Goal: Transaction & Acquisition: Purchase product/service

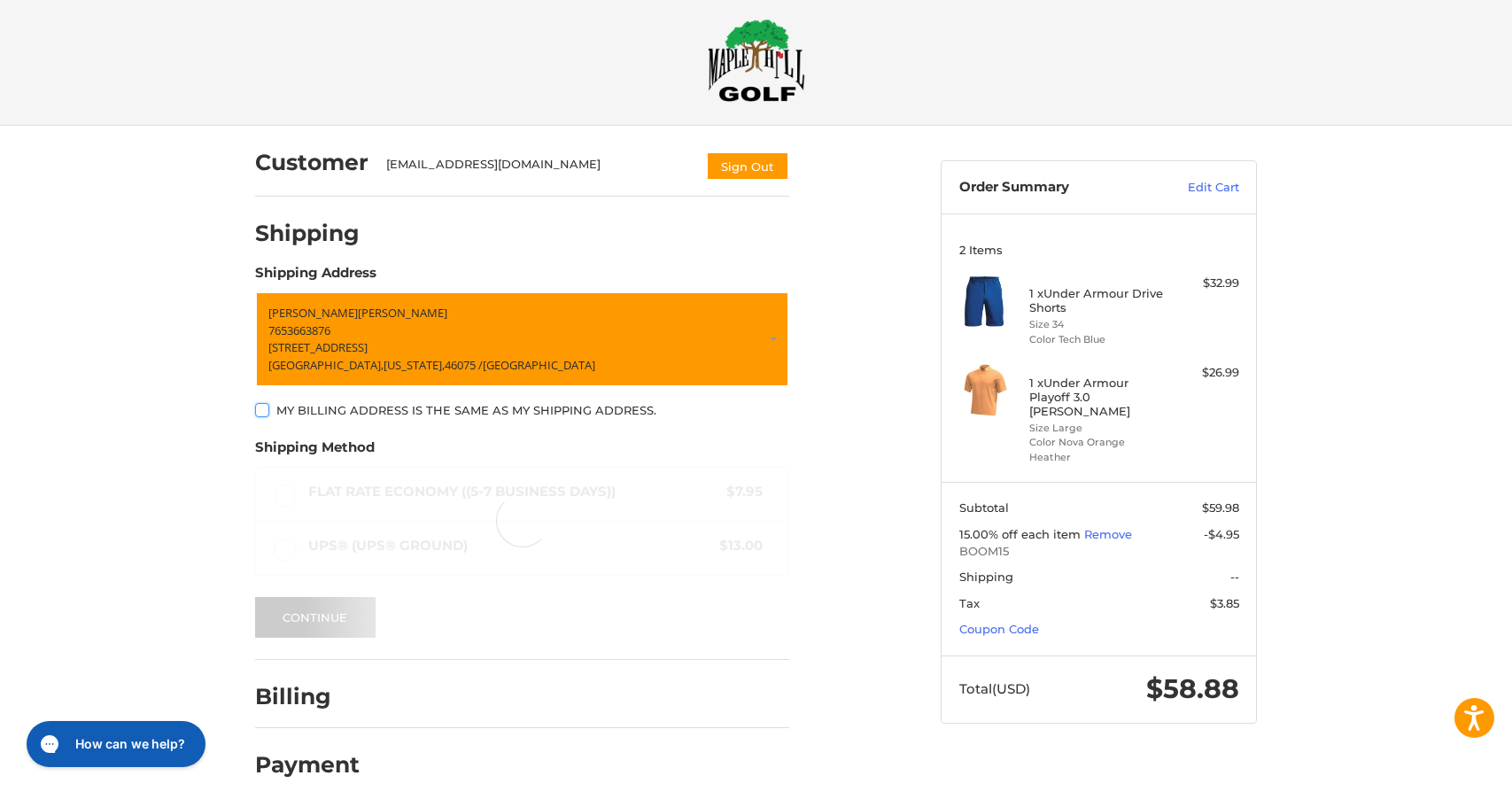
scroll to position [37, 0]
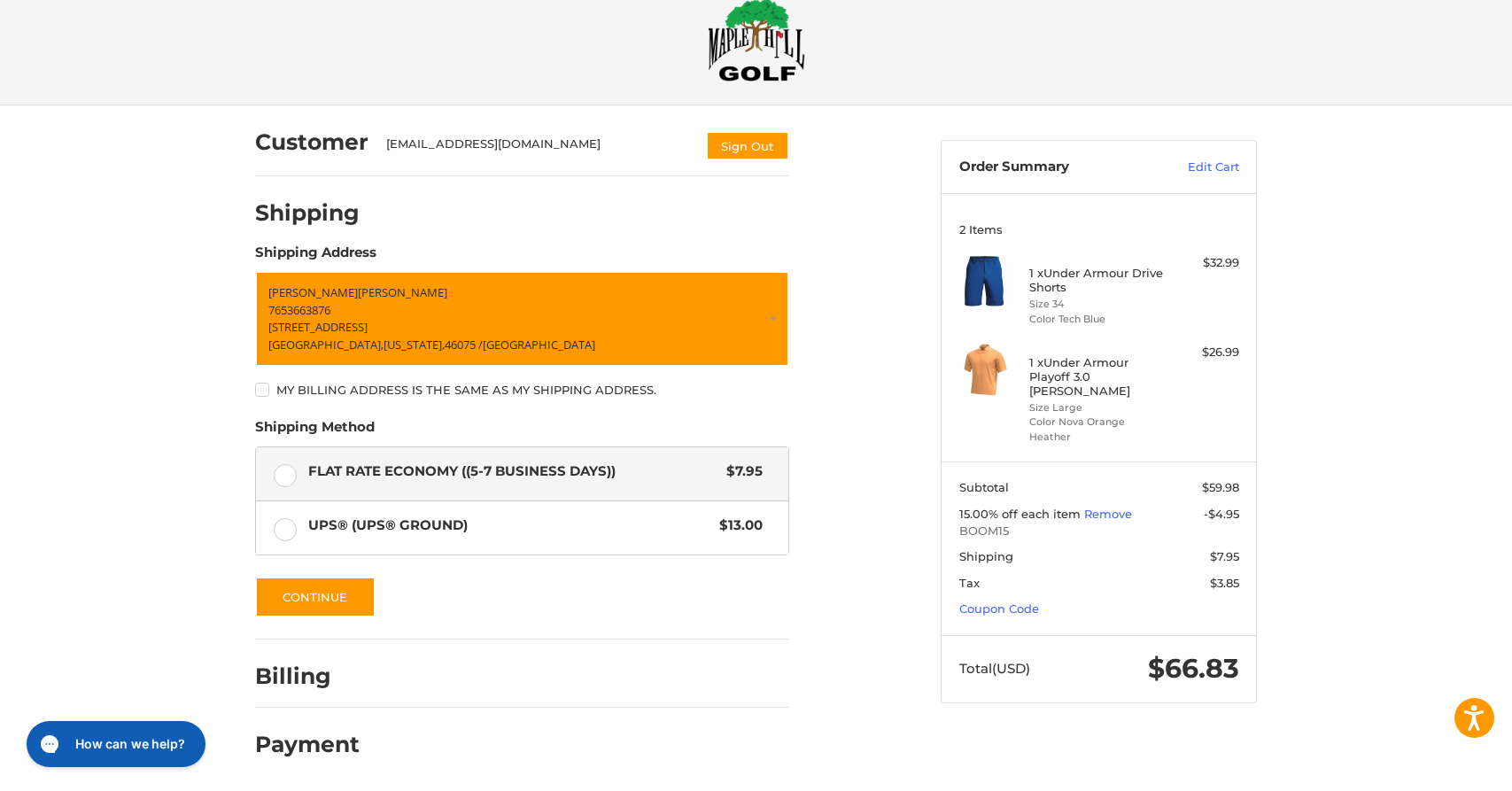
click at [0, 790] on div at bounding box center [0, 791] width 0 height 0
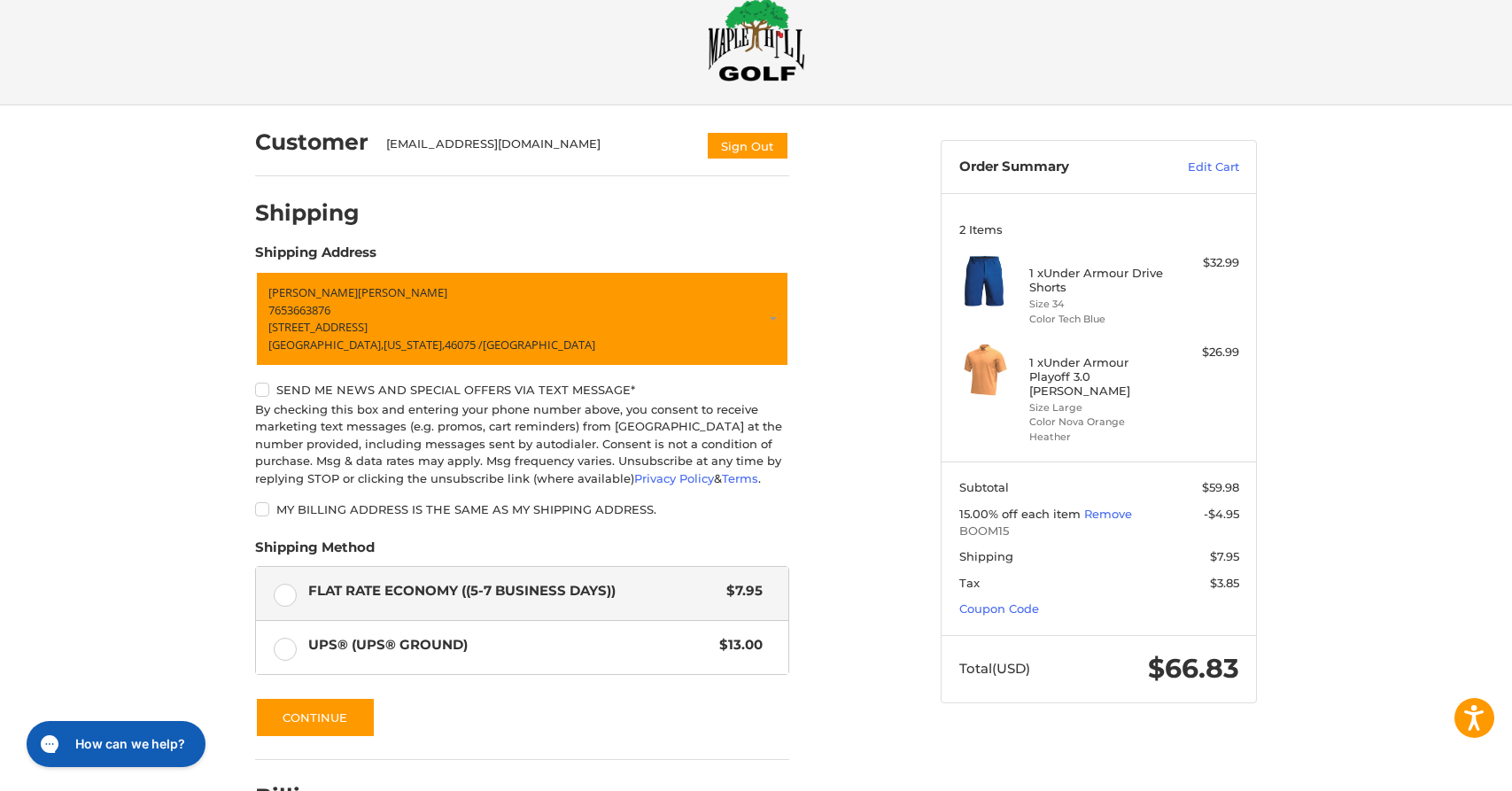
click at [263, 392] on label "Send me news and special offers via text message*" at bounding box center [522, 390] width 534 height 14
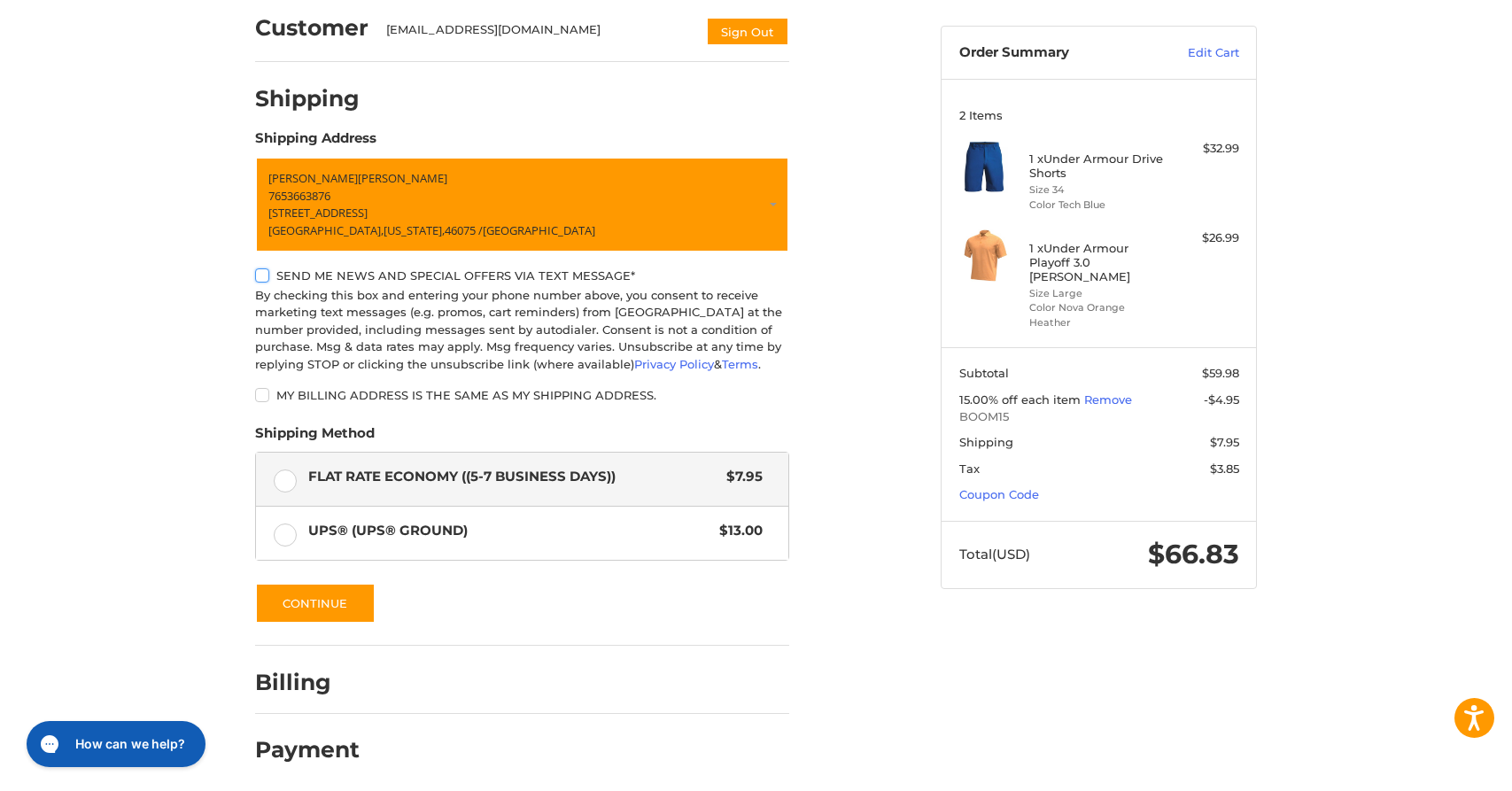
scroll to position [157, 0]
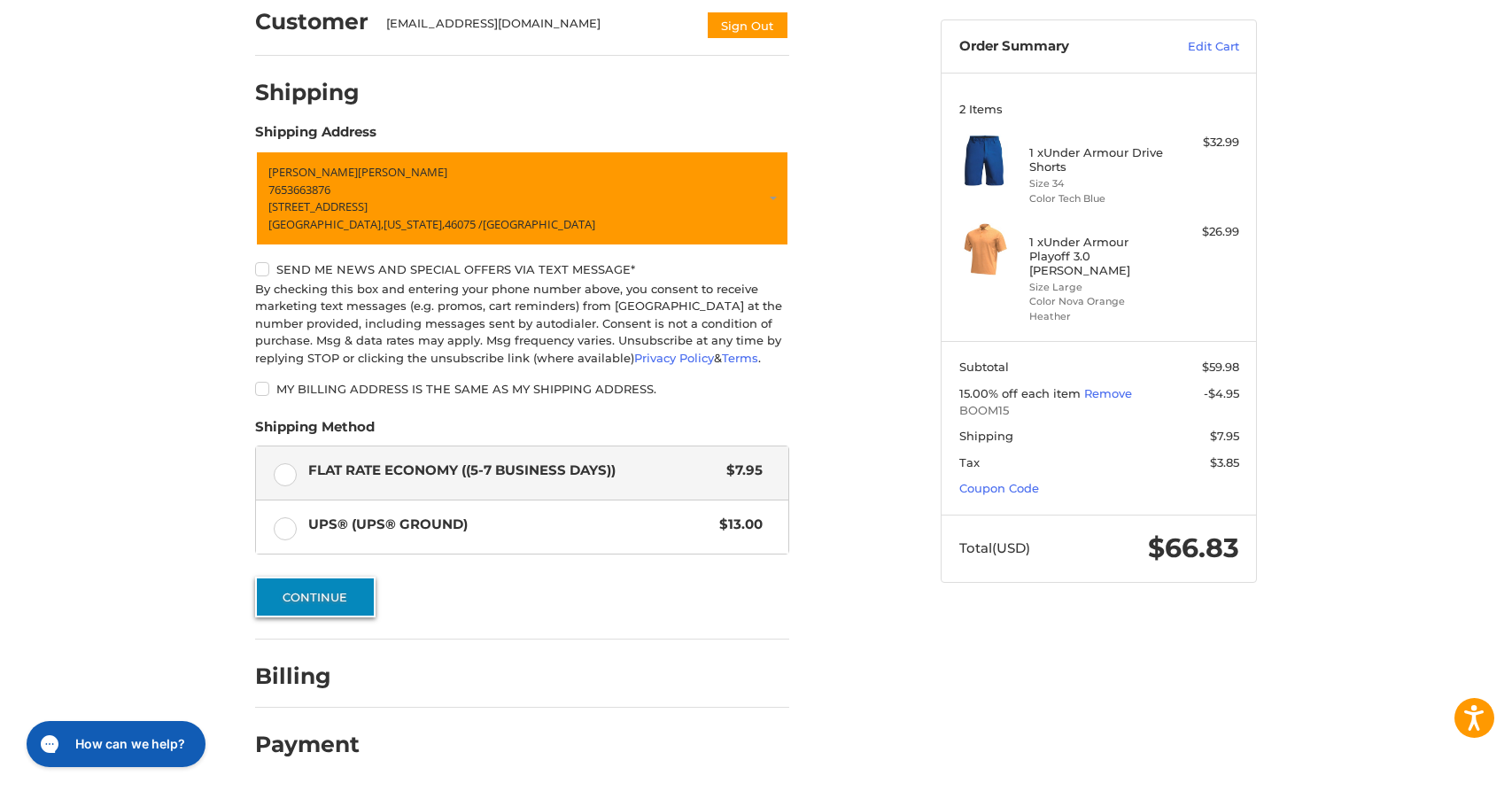
click at [313, 592] on button "Continue" at bounding box center [315, 596] width 120 height 41
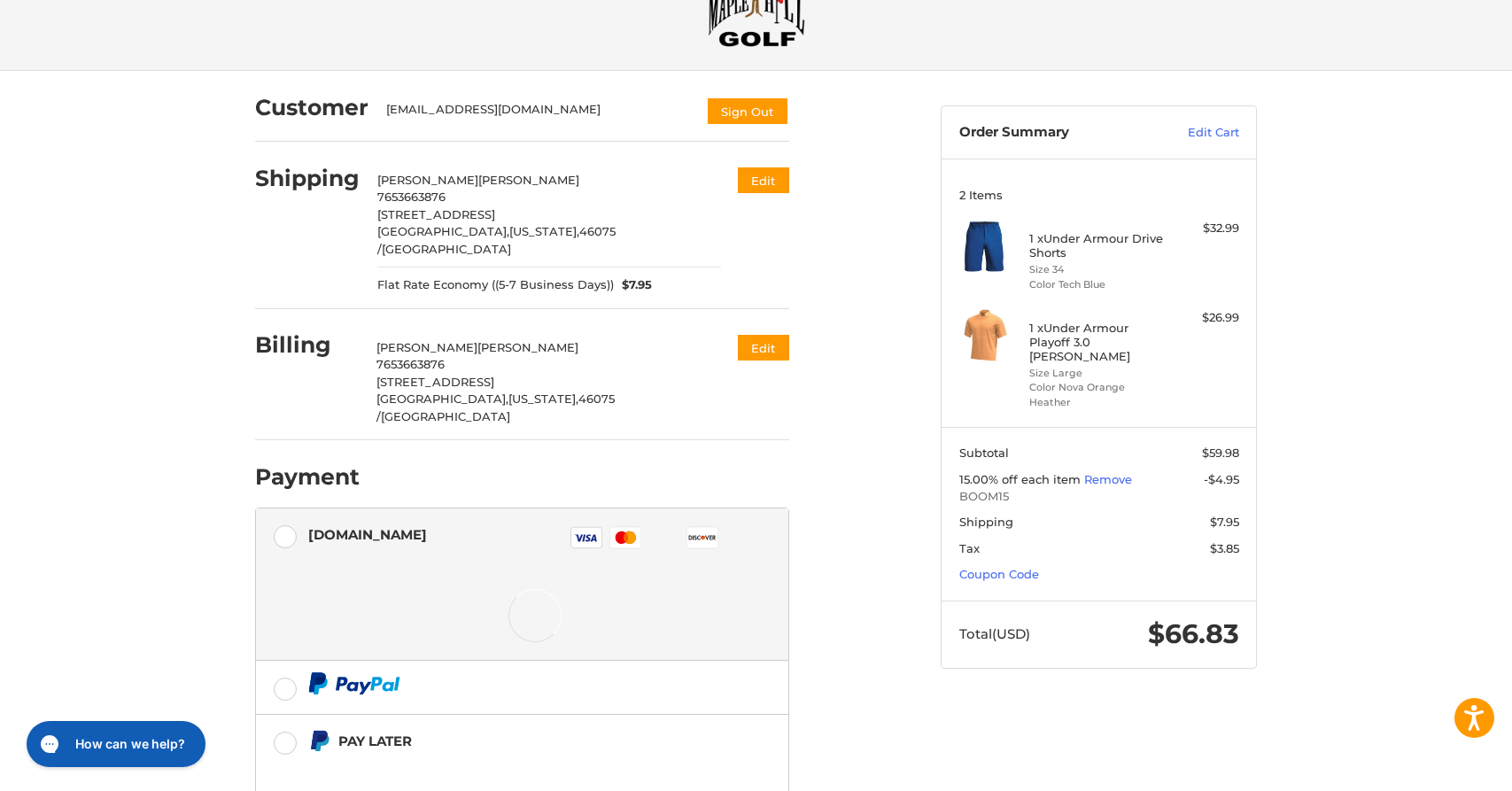
scroll to position [207, 0]
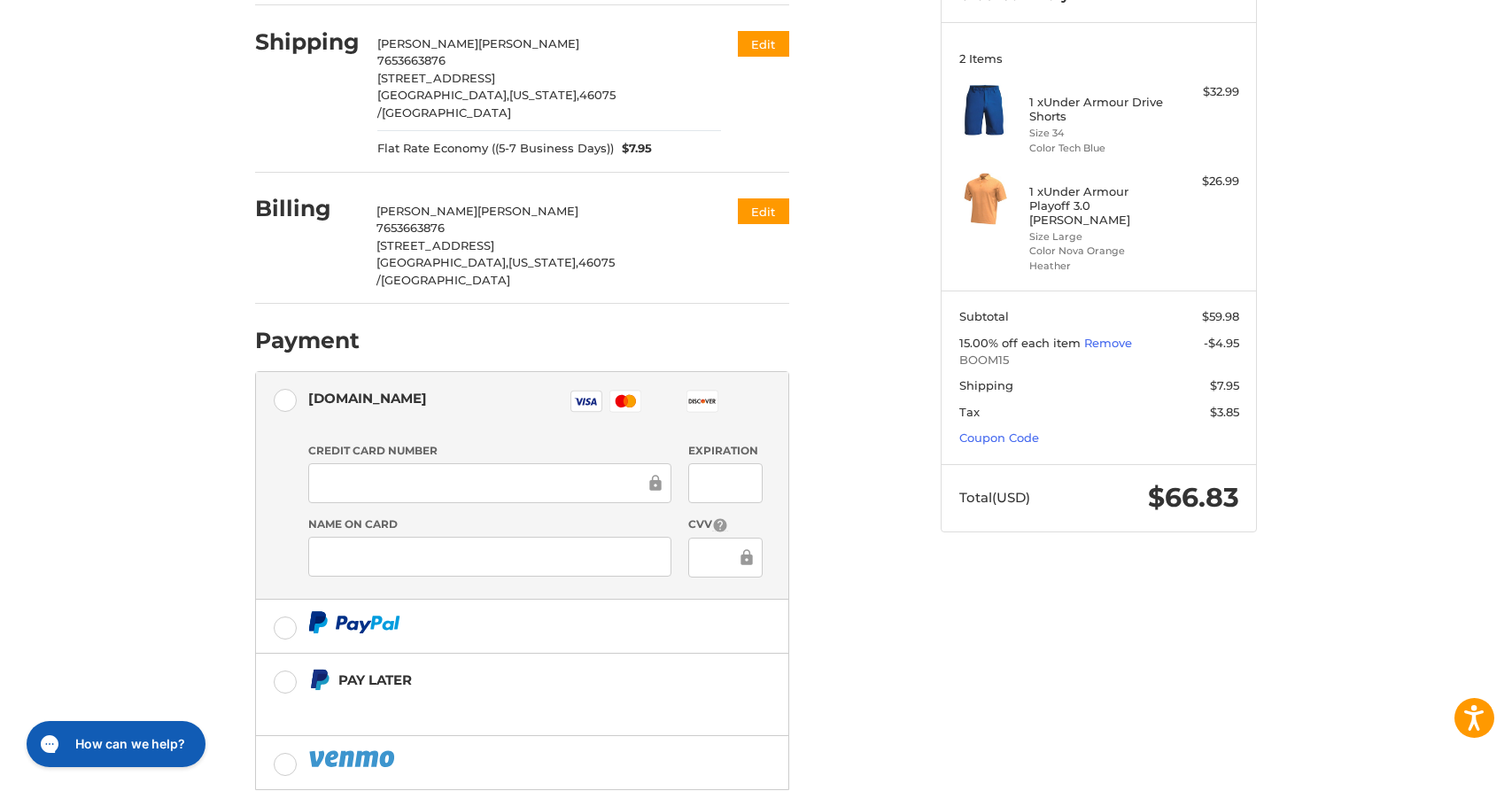
click at [435, 463] on div at bounding box center [490, 483] width 363 height 40
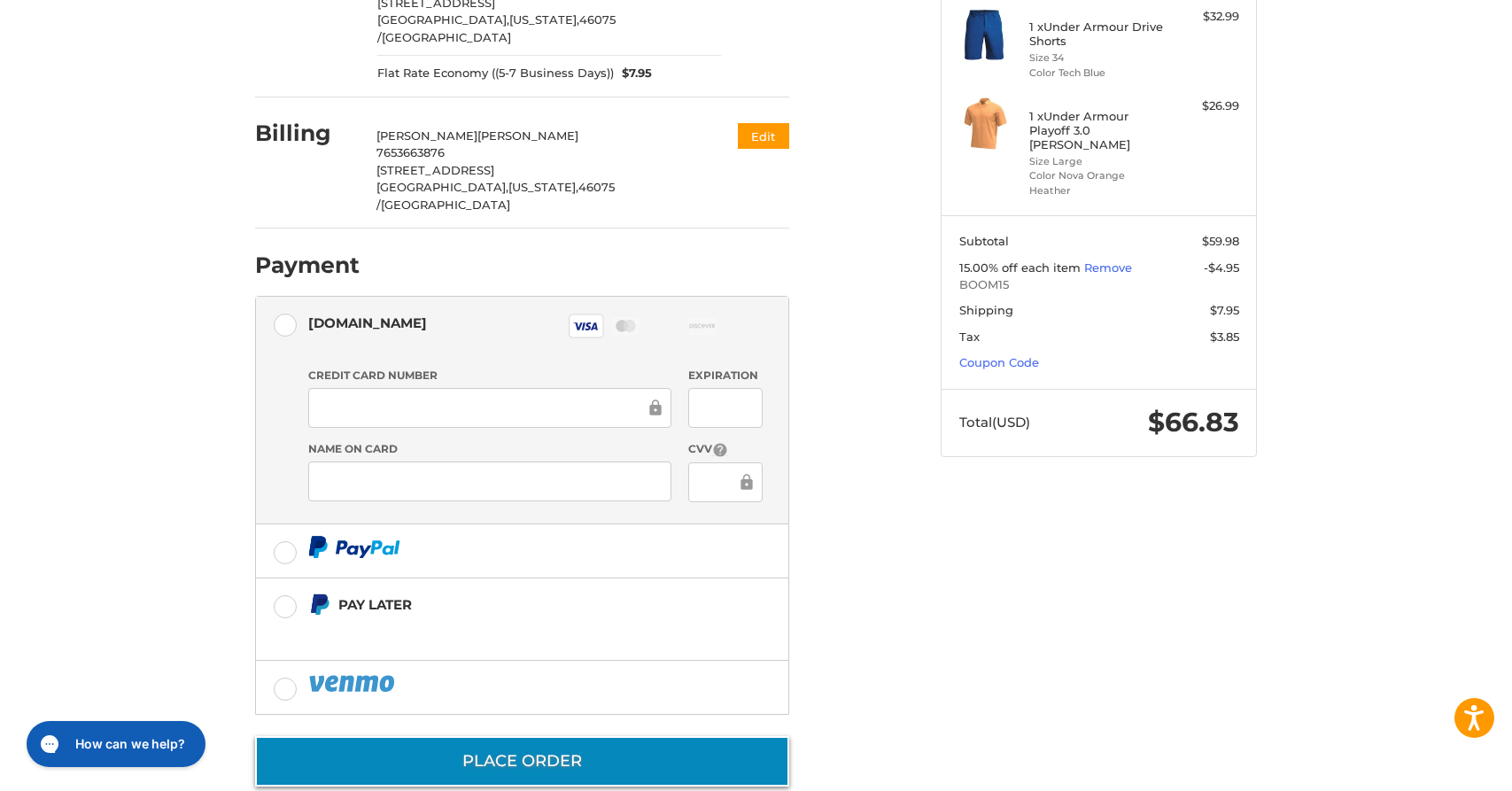
click at [591, 736] on button "Place Order" at bounding box center [522, 761] width 534 height 51
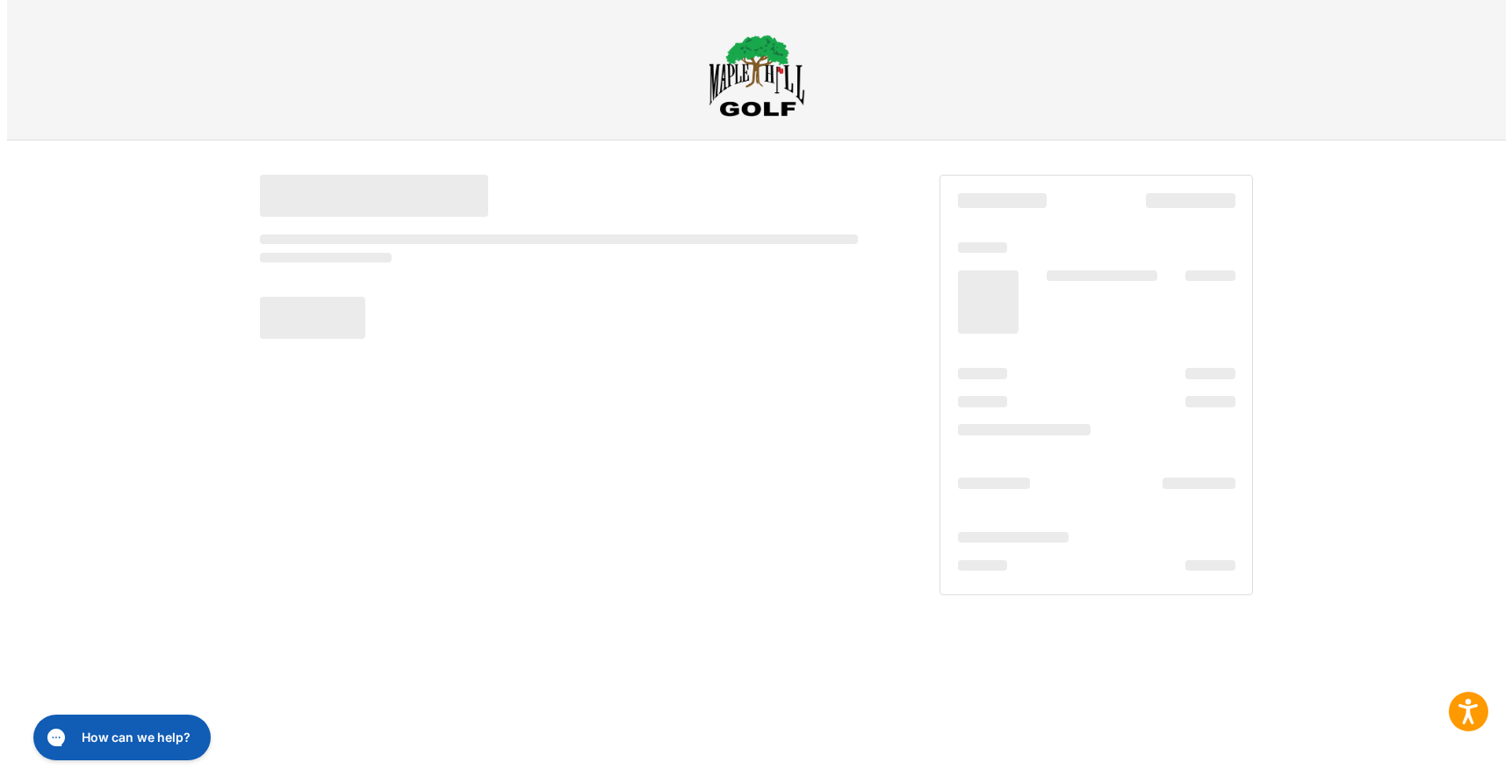
scroll to position [0, 0]
